Goal: Understand process/instructions

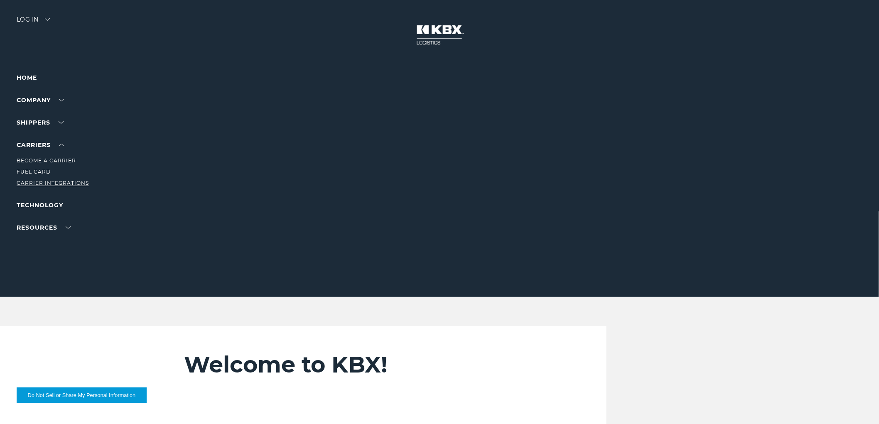
click at [37, 181] on link "Carrier Integrations" at bounding box center [53, 183] width 72 height 6
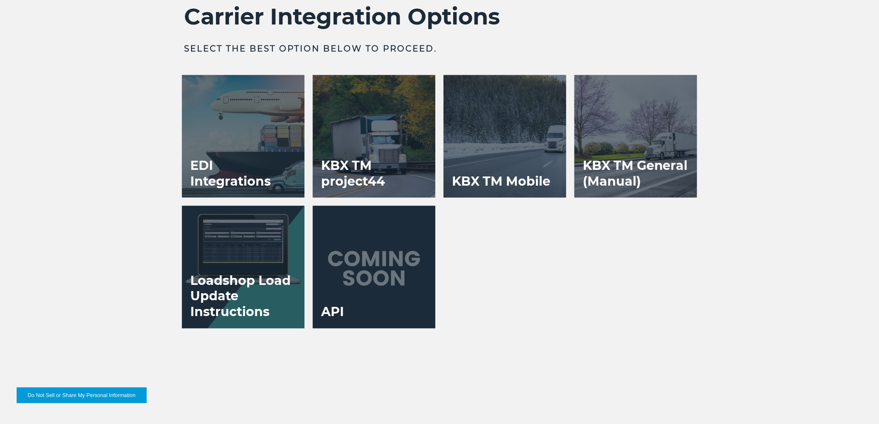
scroll to position [1707, 0]
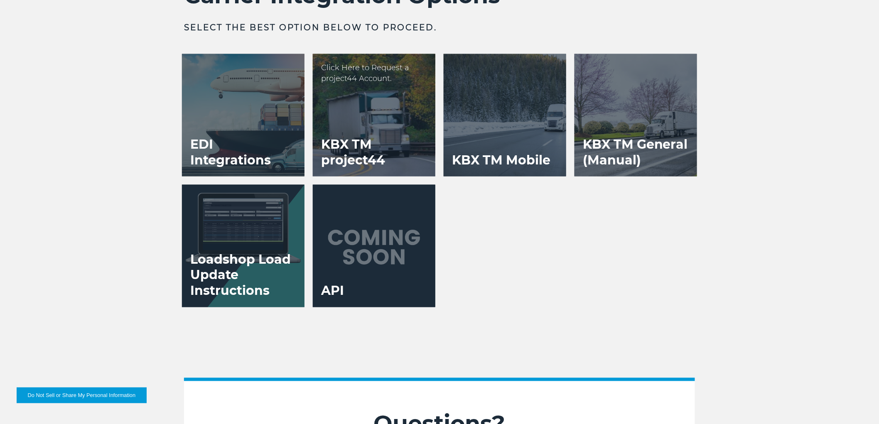
click at [377, 123] on div at bounding box center [374, 115] width 123 height 123
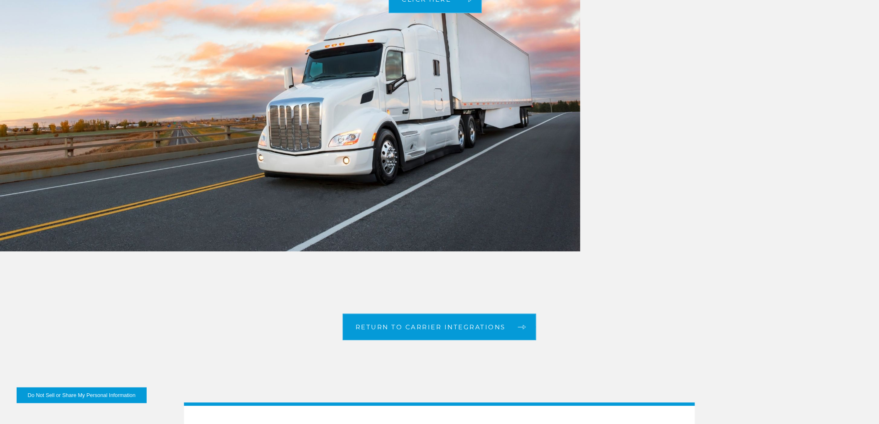
scroll to position [1876, 0]
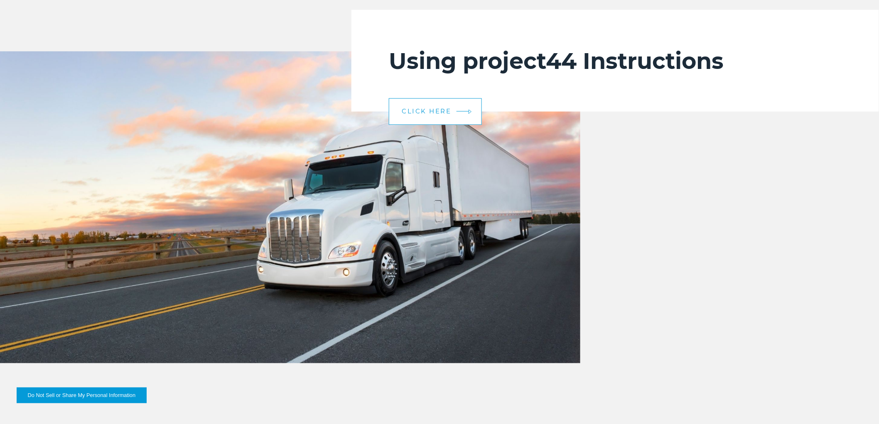
click at [409, 115] on link "CLICK HERE" at bounding box center [435, 111] width 93 height 27
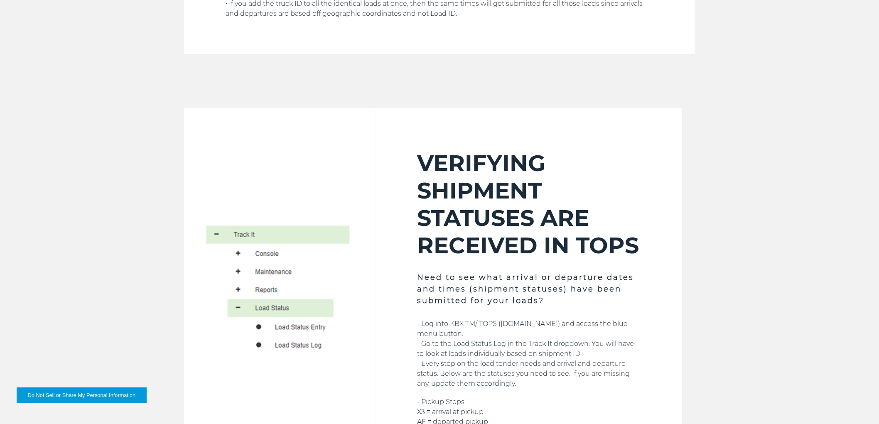
scroll to position [2613, 0]
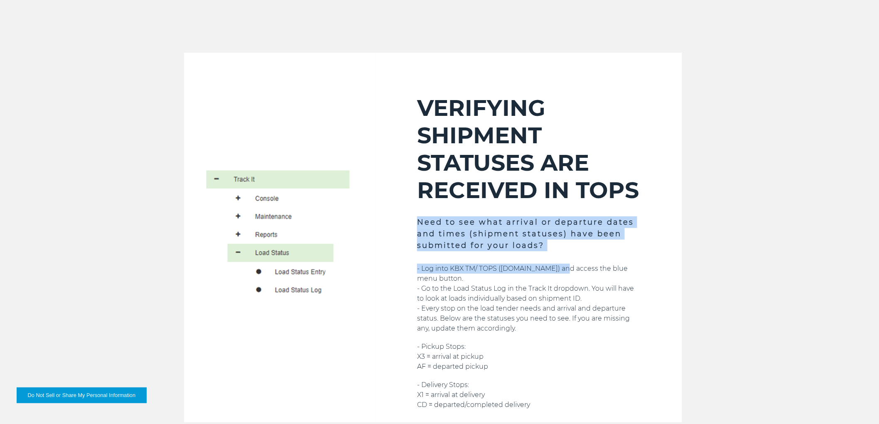
drag, startPoint x: 417, startPoint y: 235, endPoint x: 557, endPoint y: 268, distance: 144.3
click at [557, 268] on div "VERIFYING SHIPMENT STATUSES ARE RECEIVED IN TOPS Need to see what arrival or de…" at bounding box center [528, 238] width 306 height 370
drag, startPoint x: 538, startPoint y: 251, endPoint x: 414, endPoint y: 235, distance: 124.8
click at [414, 235] on div "VERIFYING SHIPMENT STATUSES ARE RECEIVED IN TOPS Need to see what arrival or de…" at bounding box center [528, 238] width 306 height 370
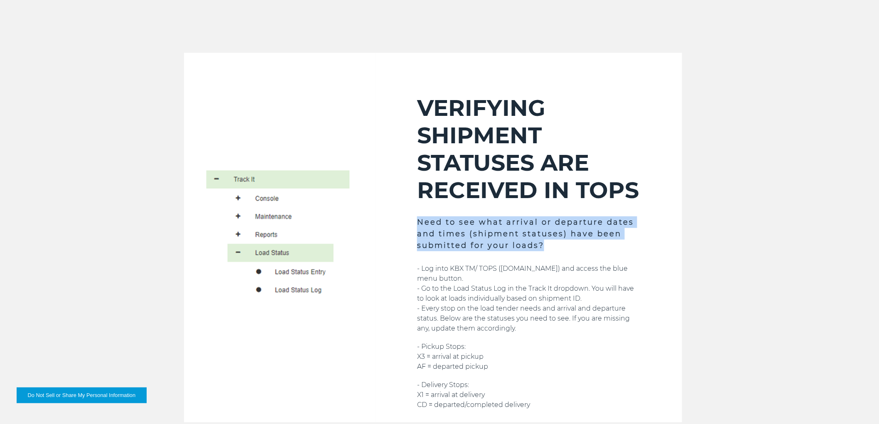
click at [414, 235] on div "VERIFYING SHIPMENT STATUSES ARE RECEIVED IN TOPS Need to see what arrival or de…" at bounding box center [528, 238] width 306 height 370
drag, startPoint x: 445, startPoint y: 235, endPoint x: 563, endPoint y: 264, distance: 121.7
click at [563, 264] on div "VERIFYING SHIPMENT STATUSES ARE RECEIVED IN TOPS Need to see what arrival or de…" at bounding box center [528, 238] width 306 height 370
click at [542, 251] on h3 "Need to see what arrival or departure dates and times (shipment statuses) have …" at bounding box center [528, 233] width 223 height 35
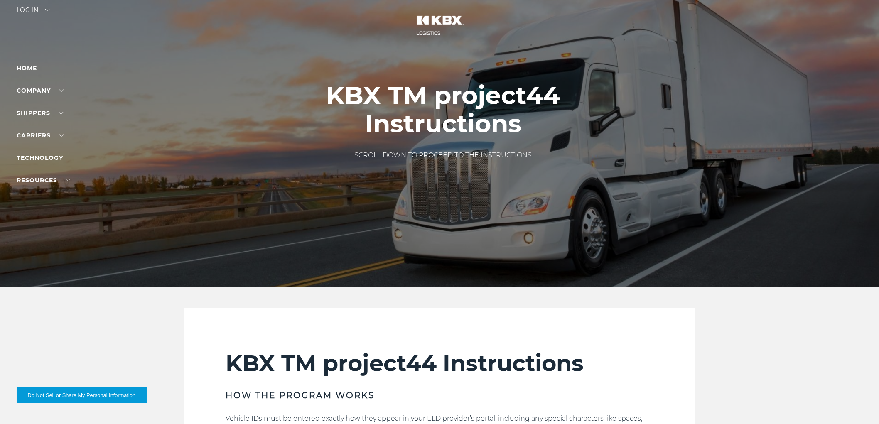
scroll to position [0, 0]
